Goal: Contribute content

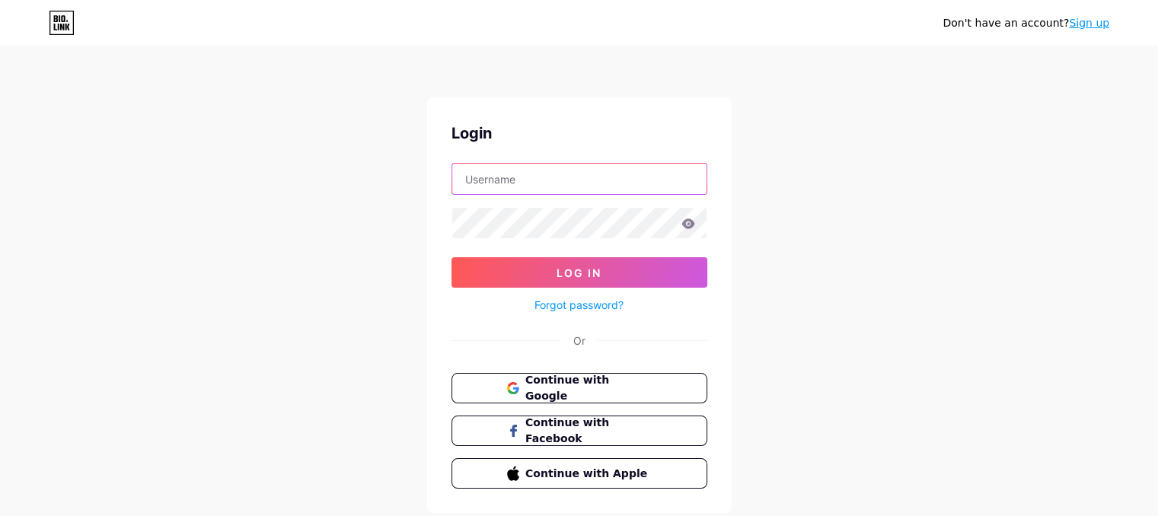
click at [589, 178] on input "text" at bounding box center [579, 179] width 254 height 30
type input "conejoindivisible@gmail.com"
drag, startPoint x: 632, startPoint y: 177, endPoint x: 432, endPoint y: 186, distance: 199.7
click at [432, 186] on div "Login conejoindivisible@gmail.com Log In Forgot password? Or Continue with Goog…" at bounding box center [579, 305] width 305 height 416
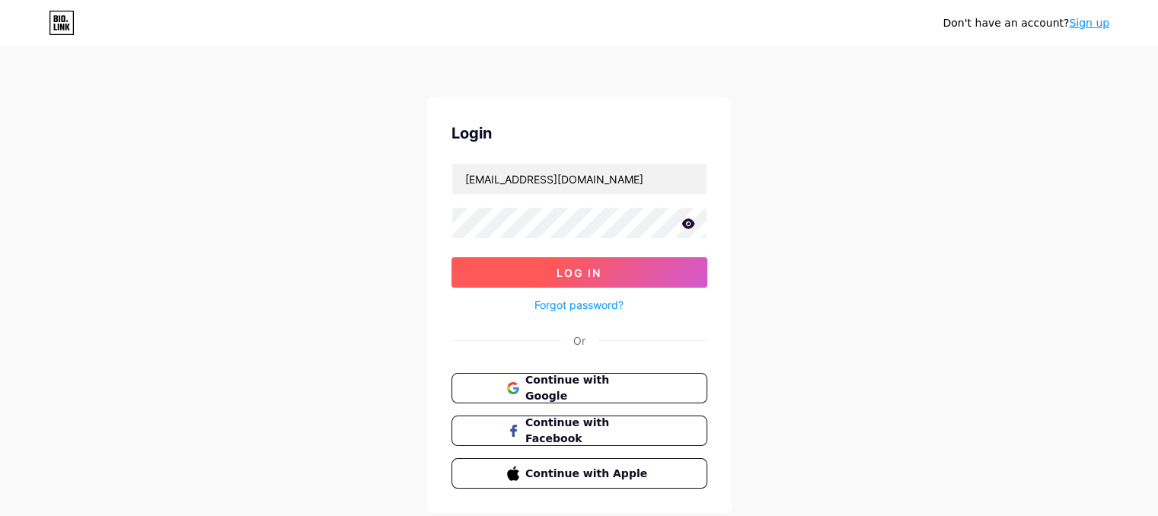
click at [602, 269] on button "Log In" at bounding box center [579, 272] width 256 height 30
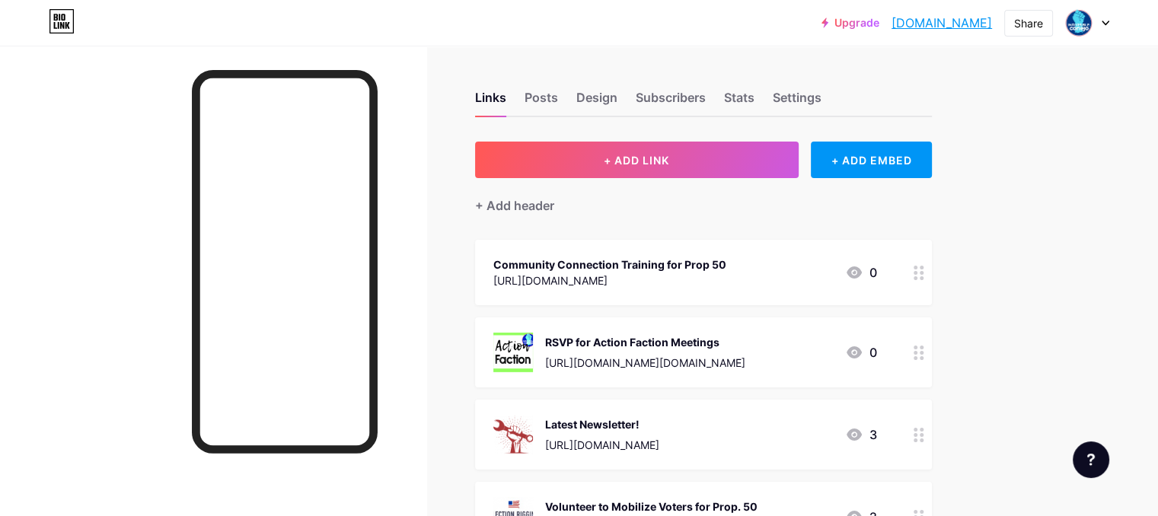
click at [933, 24] on link "[DOMAIN_NAME]" at bounding box center [942, 23] width 100 height 18
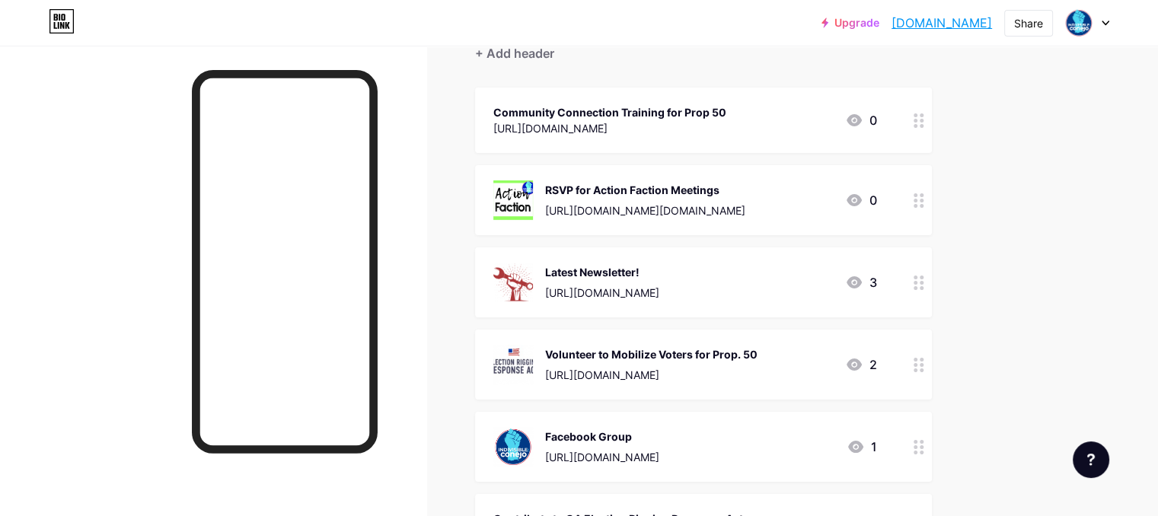
click at [932, 205] on div at bounding box center [919, 200] width 26 height 70
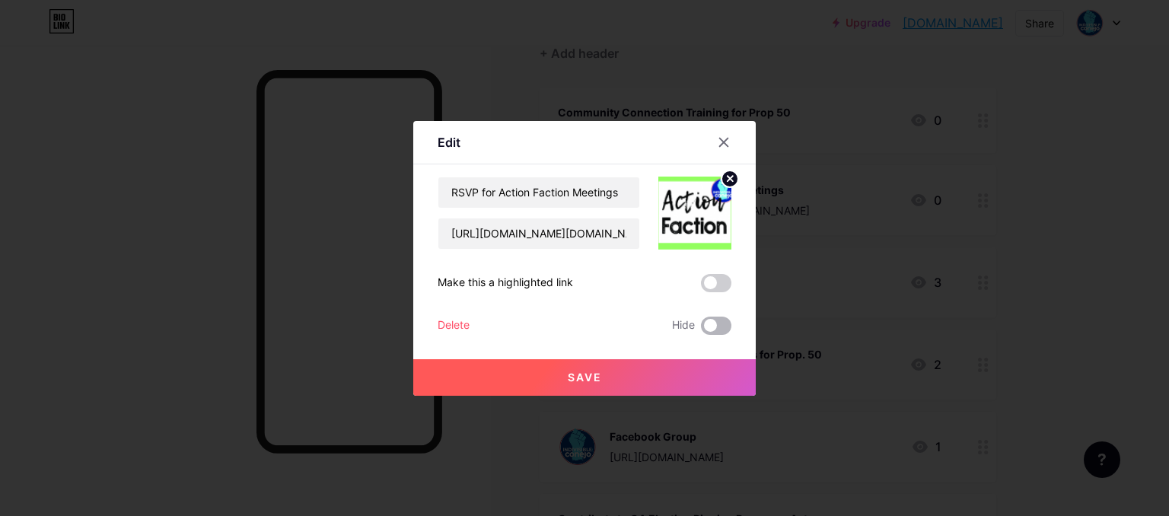
click at [716, 324] on span at bounding box center [716, 326] width 30 height 18
click at [701, 330] on input "checkbox" at bounding box center [701, 330] width 0 height 0
click at [630, 391] on button "Save" at bounding box center [584, 377] width 343 height 37
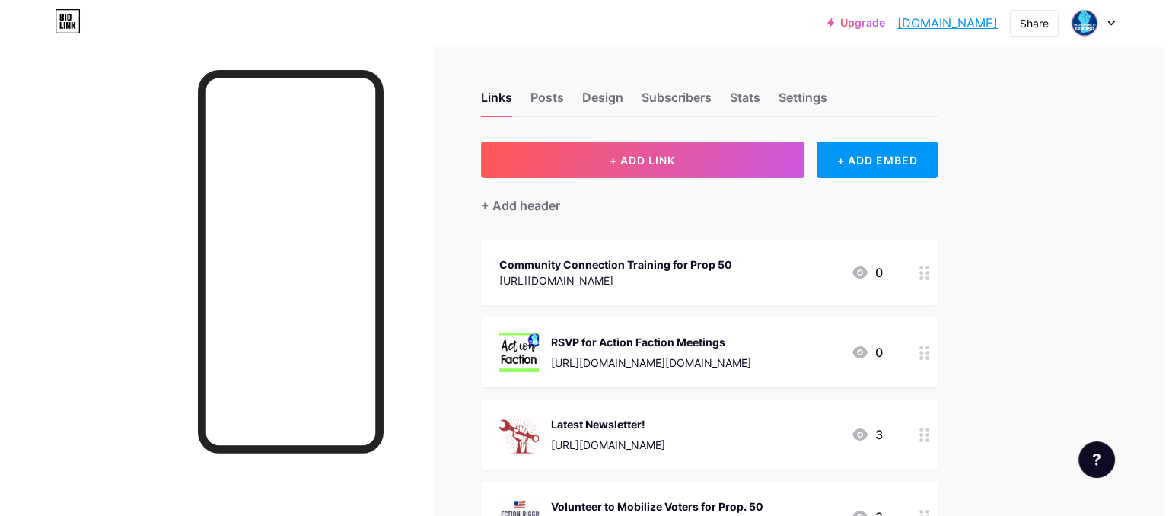
scroll to position [76, 0]
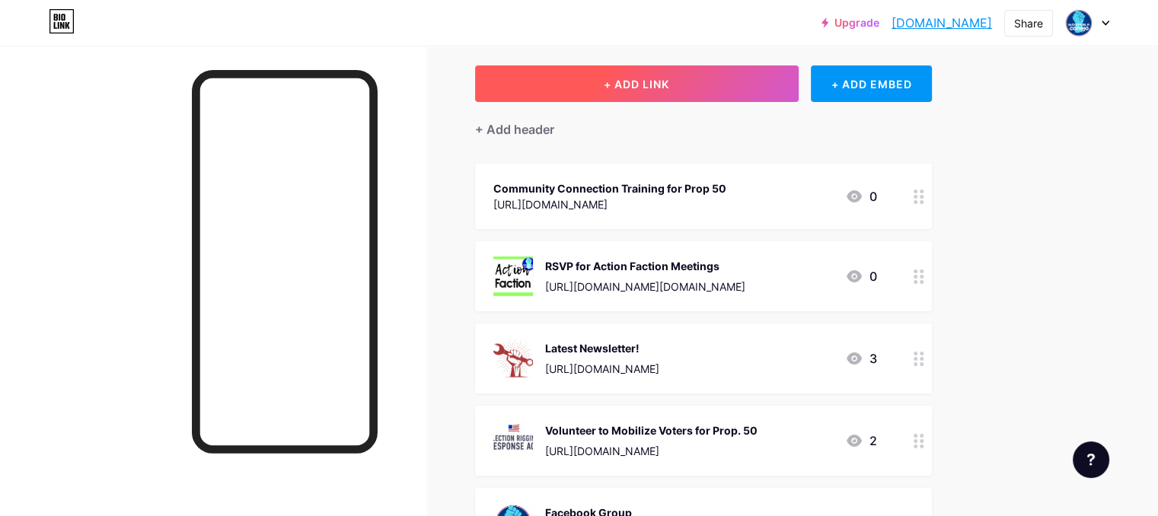
click at [669, 86] on span "+ ADD LINK" at bounding box center [636, 84] width 65 height 13
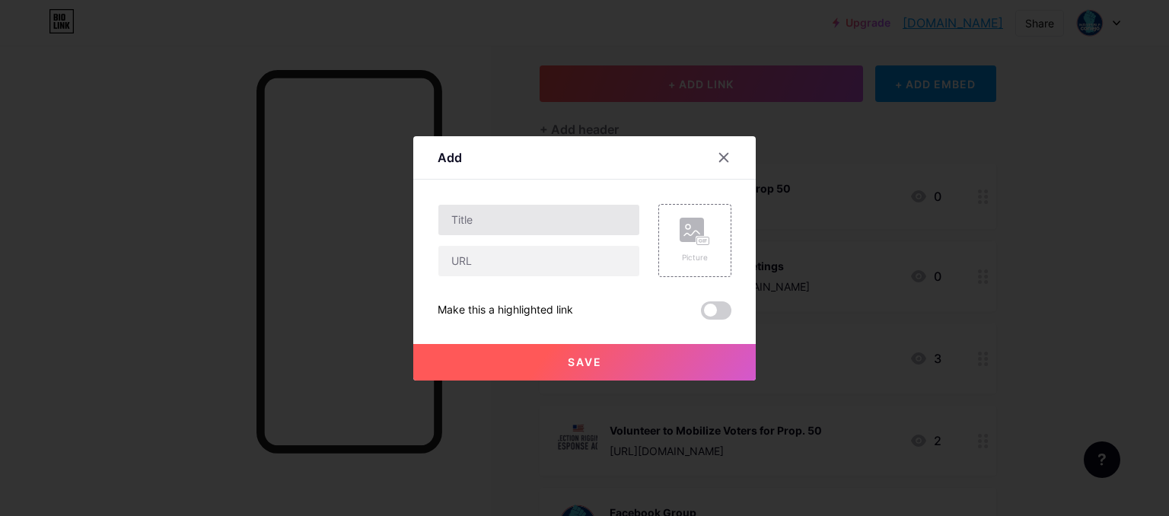
click at [464, 212] on input "text" at bounding box center [539, 220] width 201 height 30
type input "S"
type input "G"
type input "Indivisible: Conejo Fall Meeting Tickets"
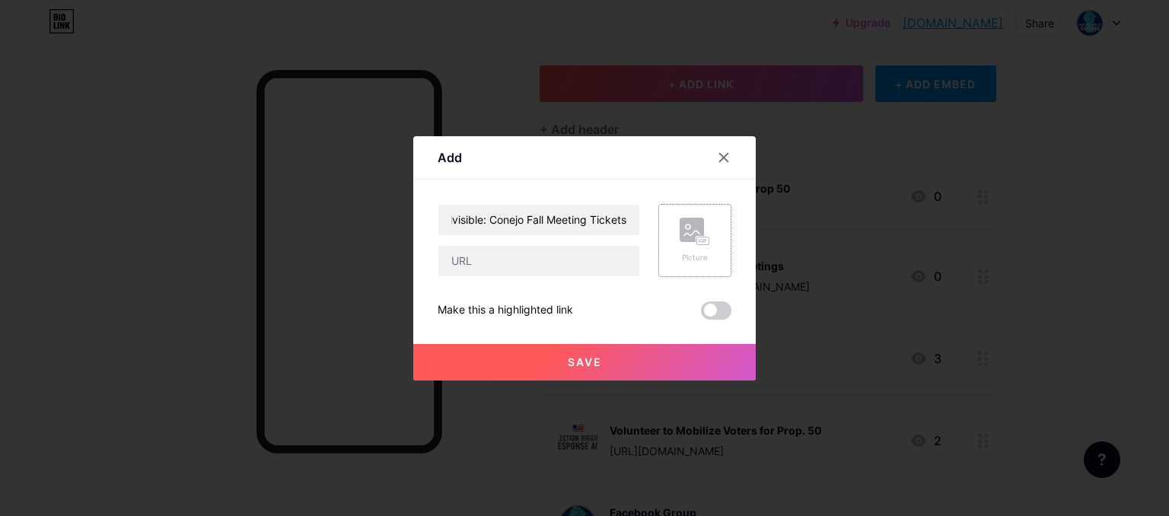
click at [700, 230] on rect at bounding box center [692, 230] width 24 height 24
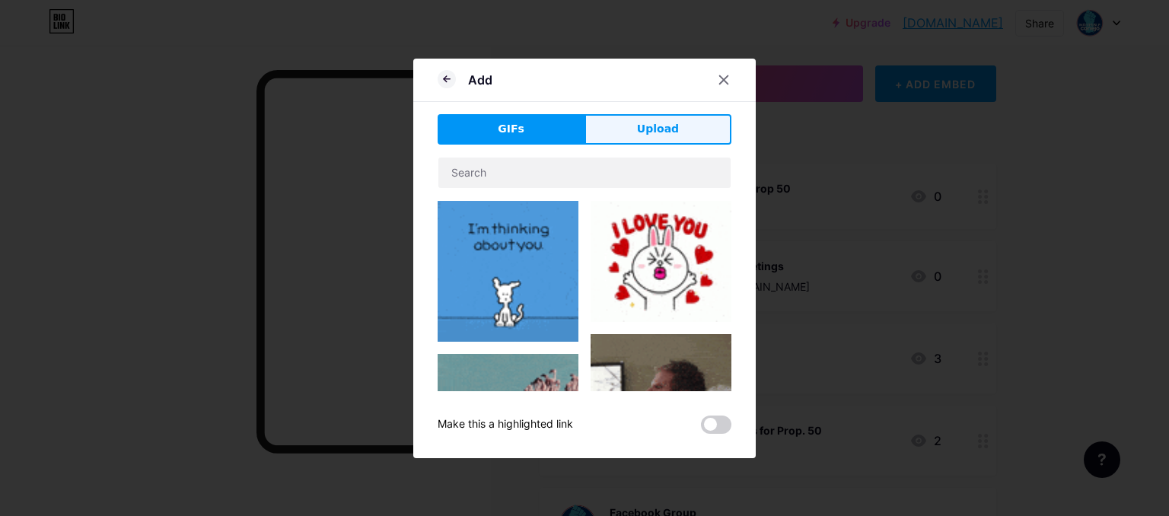
click at [659, 133] on span "Upload" at bounding box center [658, 129] width 42 height 16
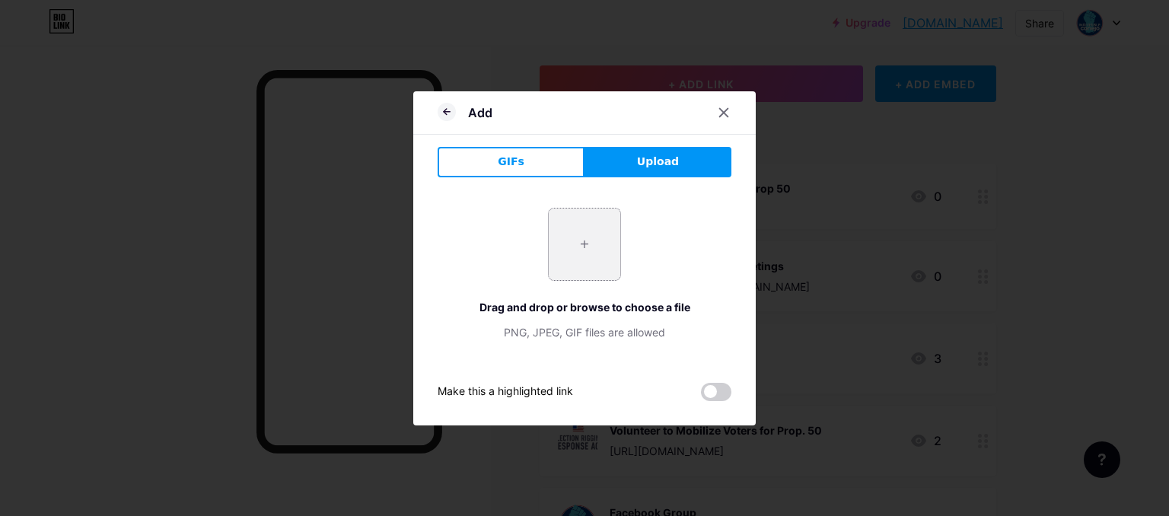
click at [569, 241] on input "file" at bounding box center [585, 245] width 72 height 72
type input "C:\fakepath\Indivisible_General_Meeting_October5.jpeg"
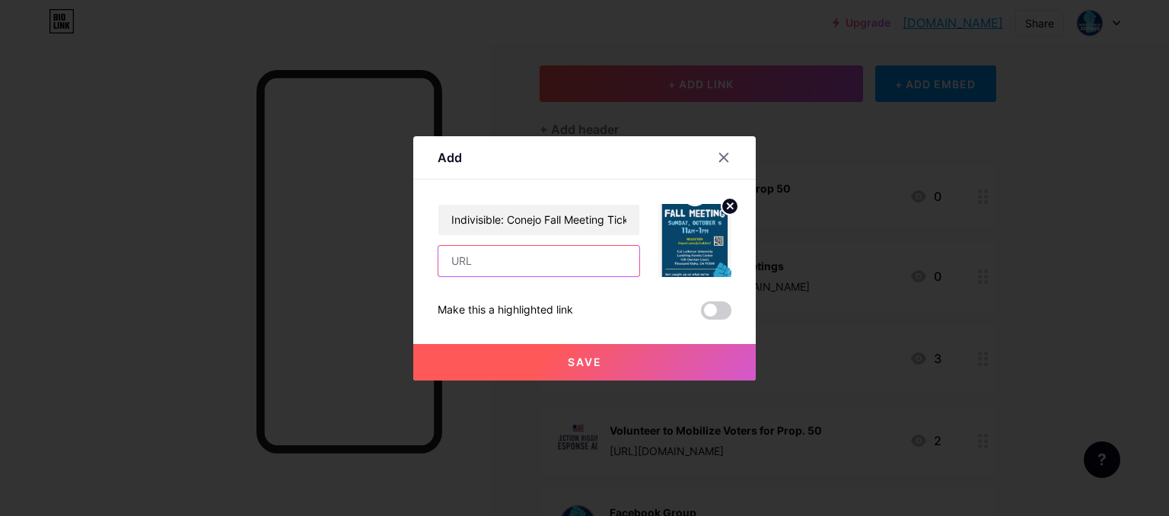
click at [581, 261] on input "text" at bounding box center [539, 261] width 201 height 30
paste input "[DOMAIN_NAME][URL]"
click at [588, 357] on span "Save" at bounding box center [585, 362] width 34 height 13
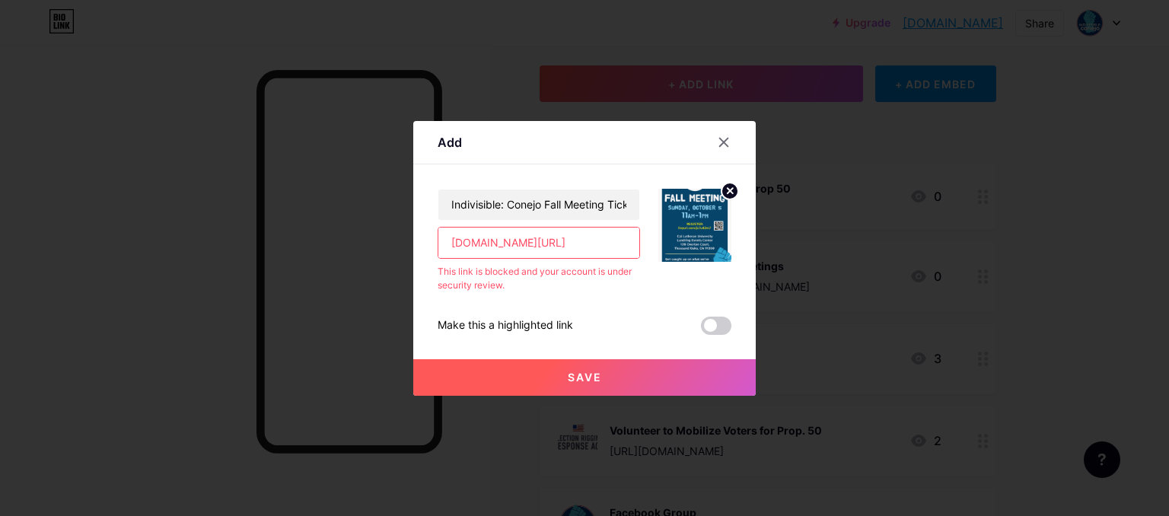
click at [580, 244] on input "[DOMAIN_NAME][URL]" at bounding box center [539, 243] width 201 height 30
click at [592, 238] on input "[DOMAIN_NAME][URL]" at bounding box center [539, 243] width 201 height 30
drag, startPoint x: 592, startPoint y: 238, endPoint x: 341, endPoint y: 219, distance: 251.3
click at [341, 219] on div "Add Content YouTube Play YouTube video without leaving your page. ADD Vimeo Pla…" at bounding box center [584, 258] width 1169 height 516
paste input "[URL][DOMAIN_NAME]"
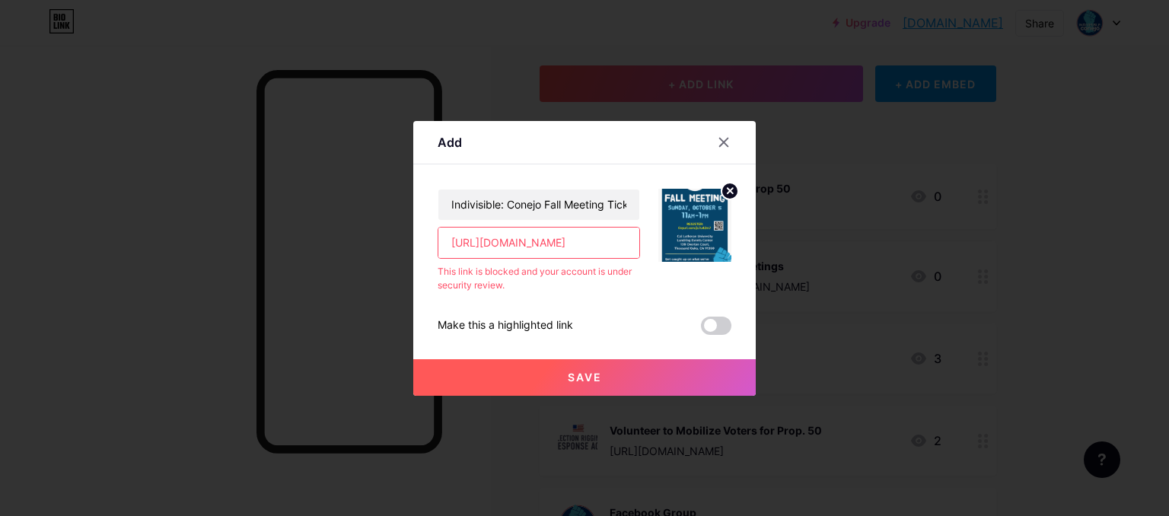
scroll to position [0, 405]
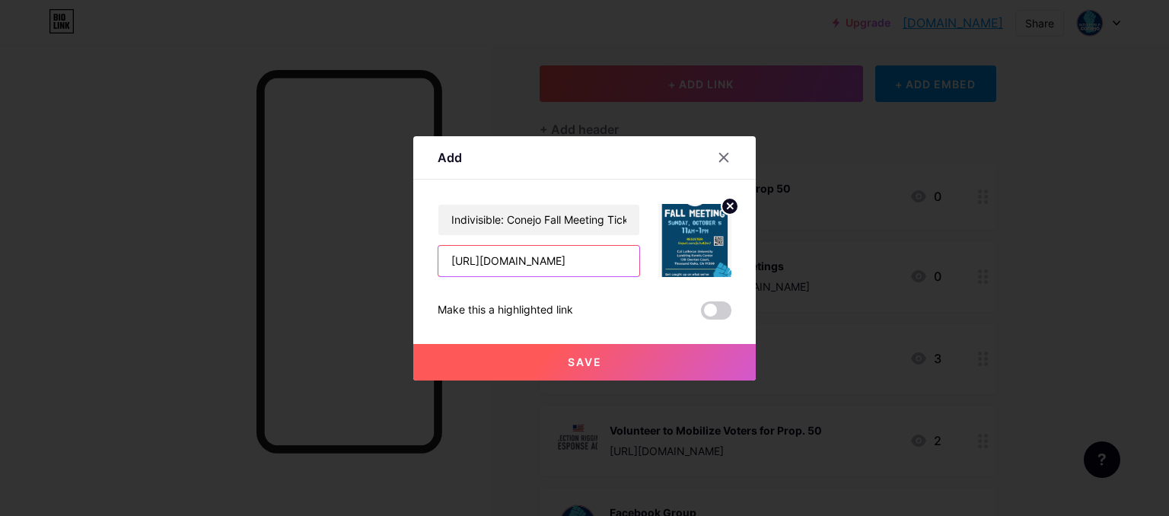
type input "[URL][DOMAIN_NAME]"
click at [585, 362] on span "Save" at bounding box center [585, 362] width 34 height 13
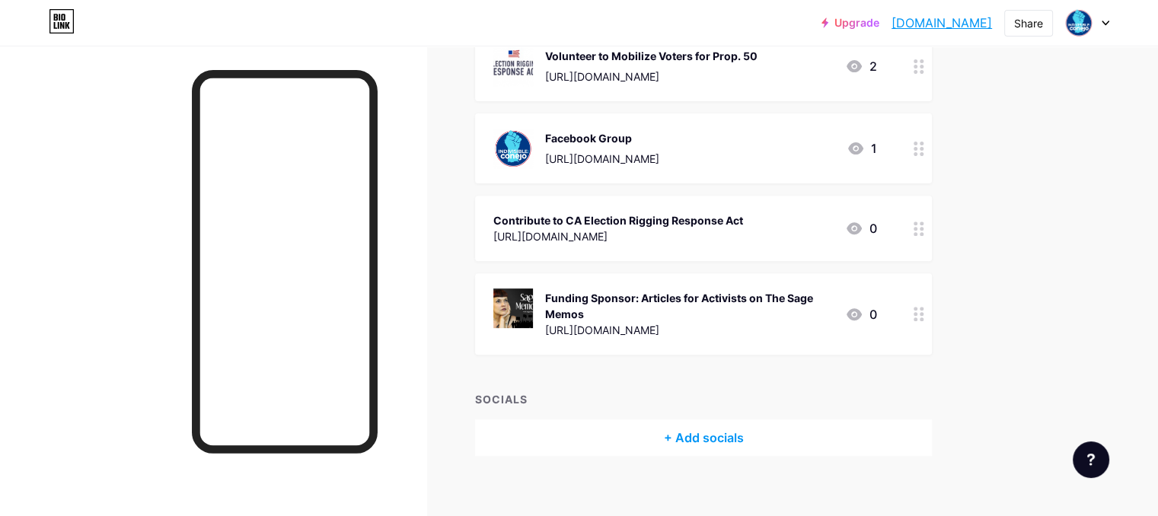
scroll to position [381, 0]
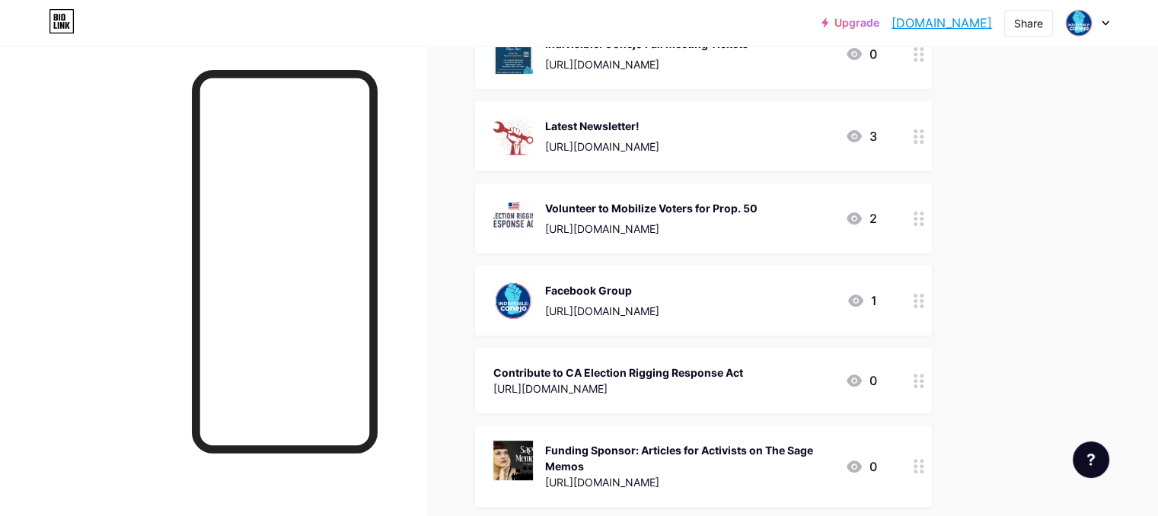
click at [659, 144] on div "[URL][DOMAIN_NAME]" at bounding box center [602, 147] width 114 height 16
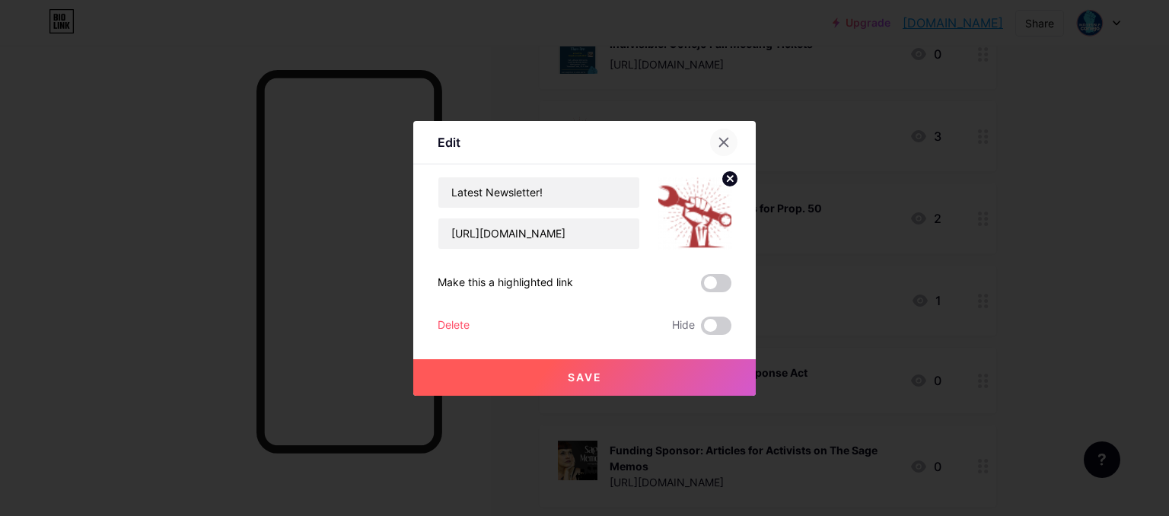
click at [726, 146] on icon at bounding box center [724, 142] width 12 height 12
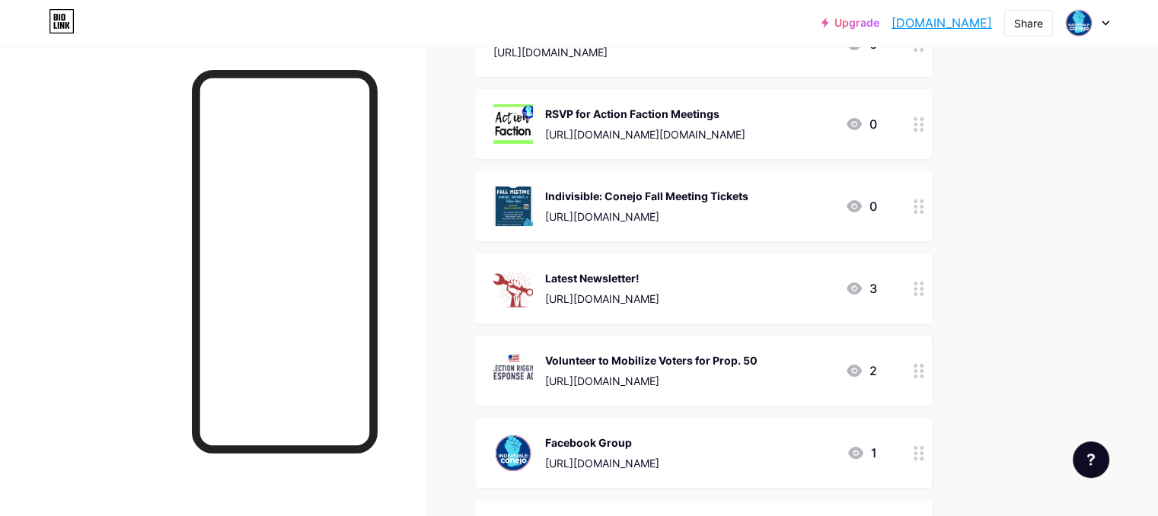
scroll to position [0, 0]
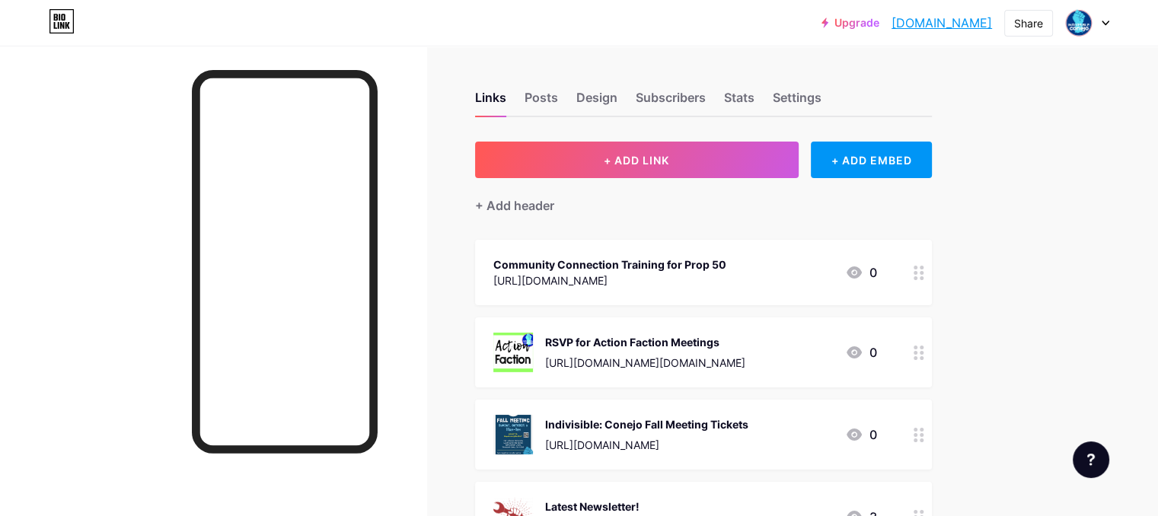
click at [694, 273] on div "[URL][DOMAIN_NAME]" at bounding box center [609, 281] width 233 height 16
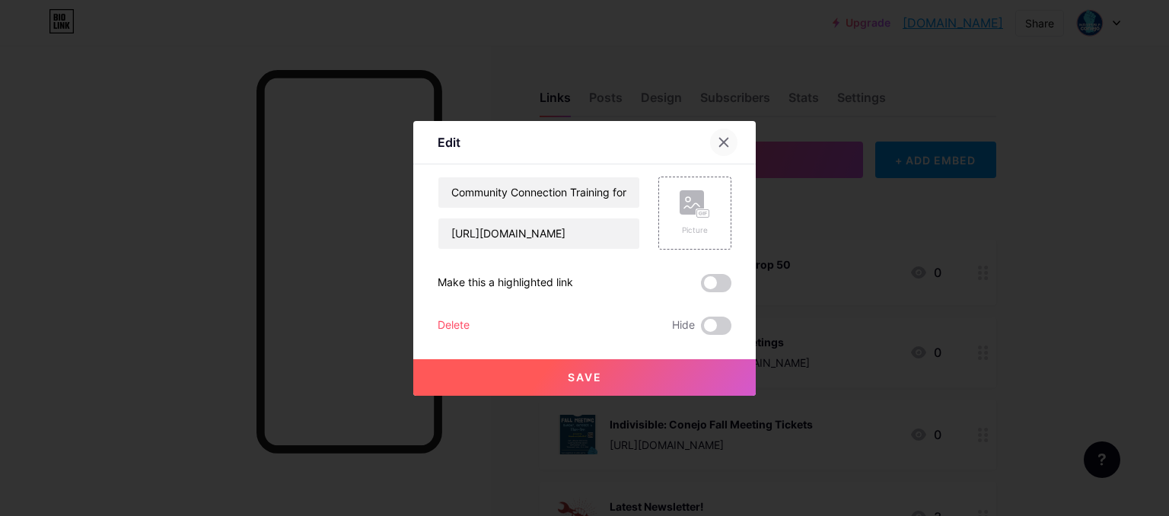
click at [719, 141] on icon at bounding box center [724, 142] width 12 height 12
